Goal: Transaction & Acquisition: Purchase product/service

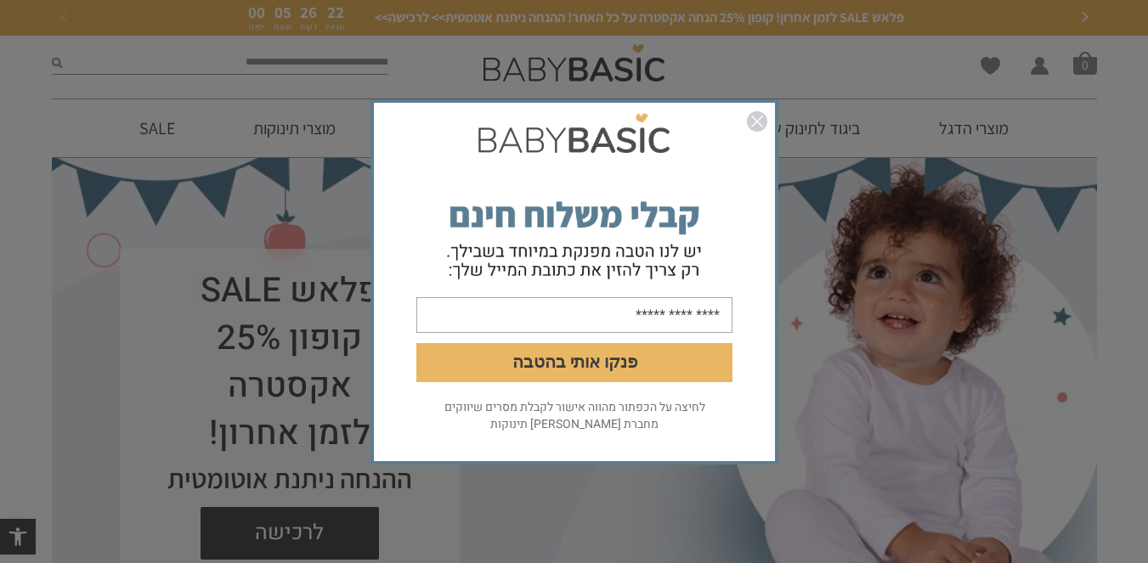
click at [760, 122] on img "סגור" at bounding box center [757, 121] width 20 height 20
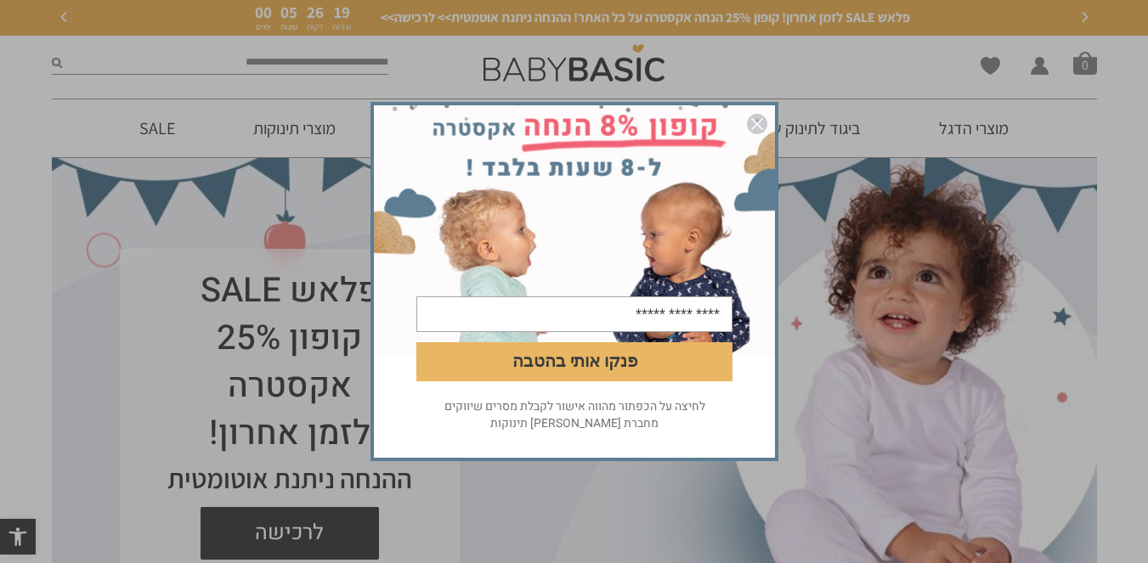
click at [752, 125] on img "סגור" at bounding box center [757, 124] width 20 height 20
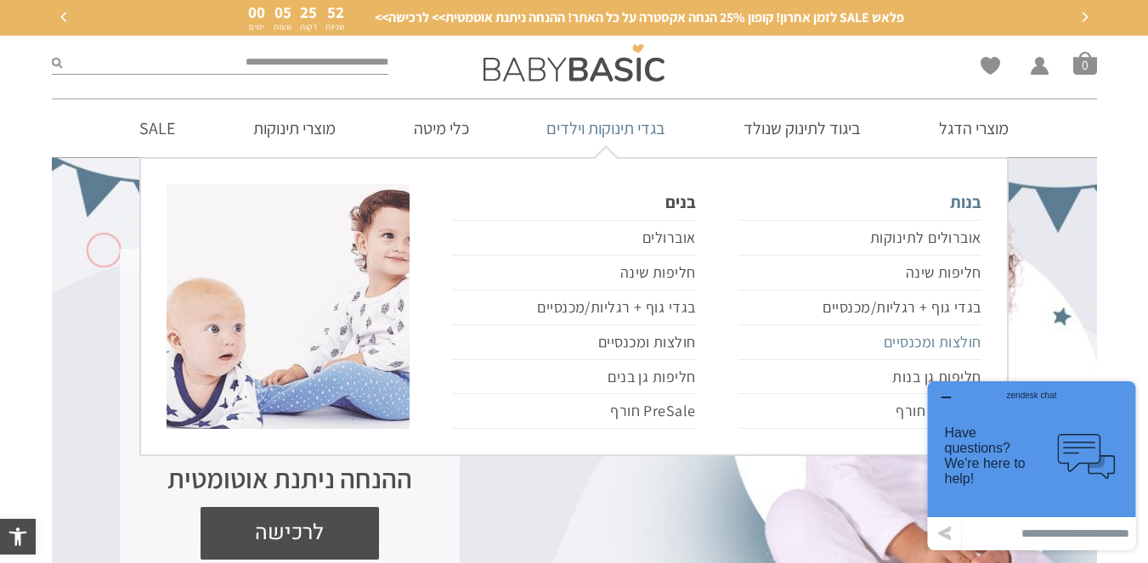
click at [903, 333] on link "חולצות ומכנסיים" at bounding box center [859, 342] width 243 height 35
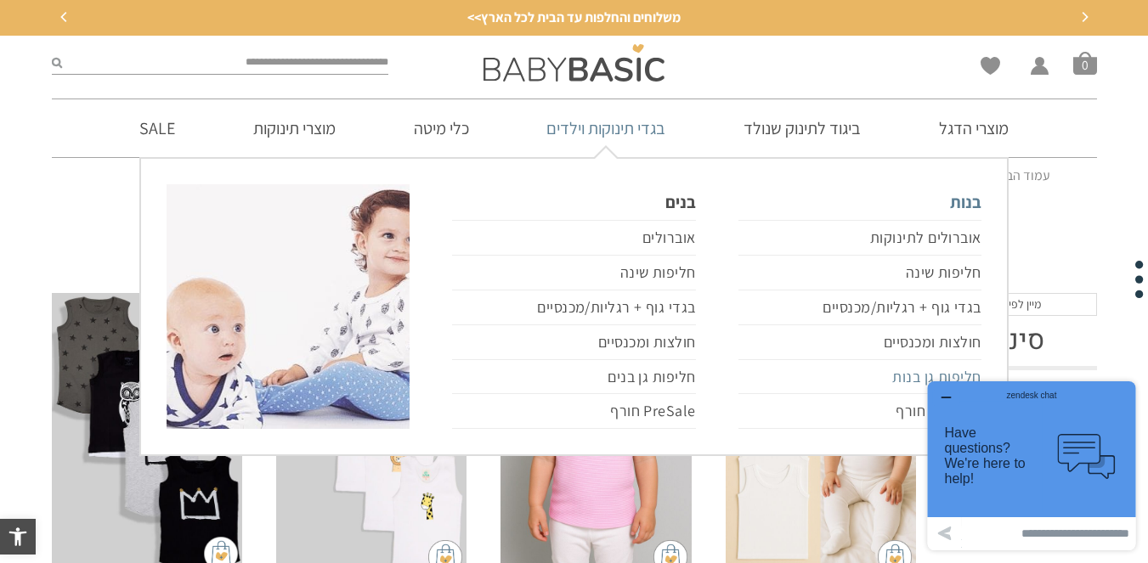
click at [904, 376] on link "חליפות גן בנות" at bounding box center [859, 377] width 243 height 35
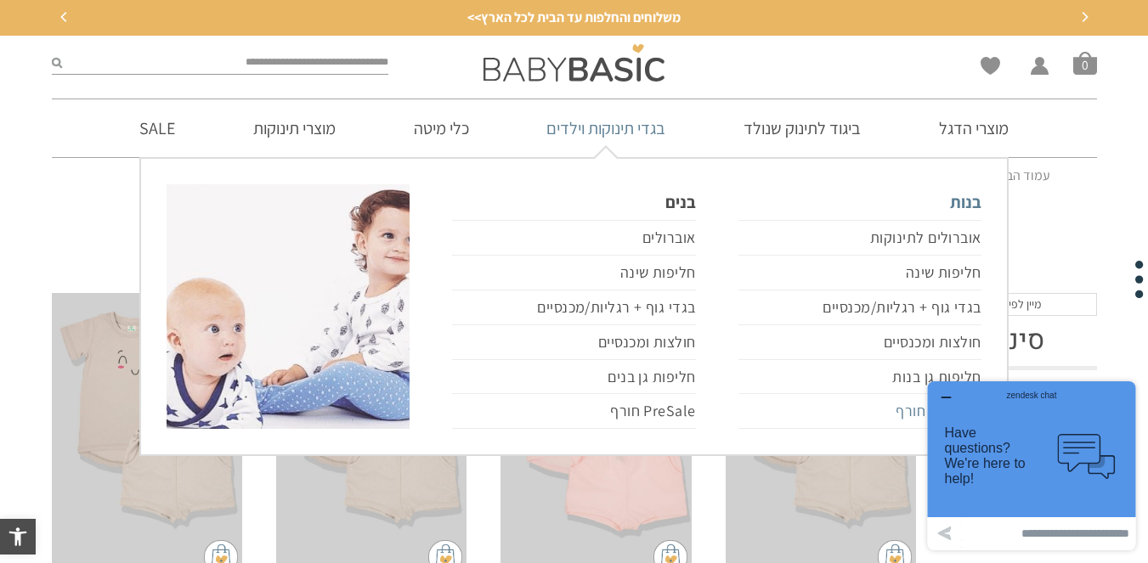
click at [912, 409] on link "PreSale חורף" at bounding box center [859, 411] width 243 height 35
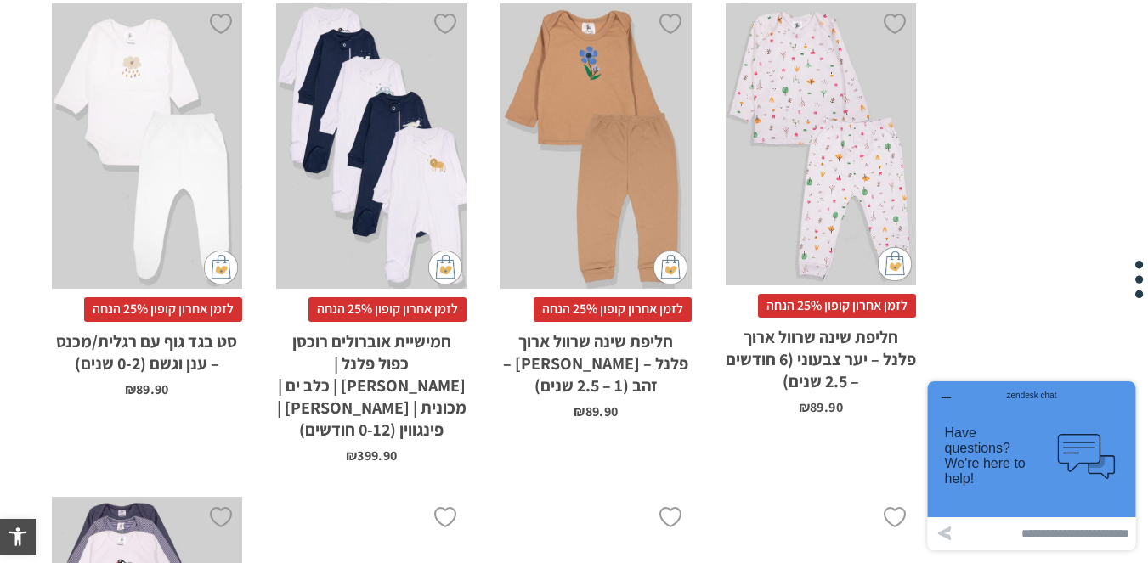
scroll to position [3664, 0]
